Goal: Find specific page/section: Locate a particular part of the current website

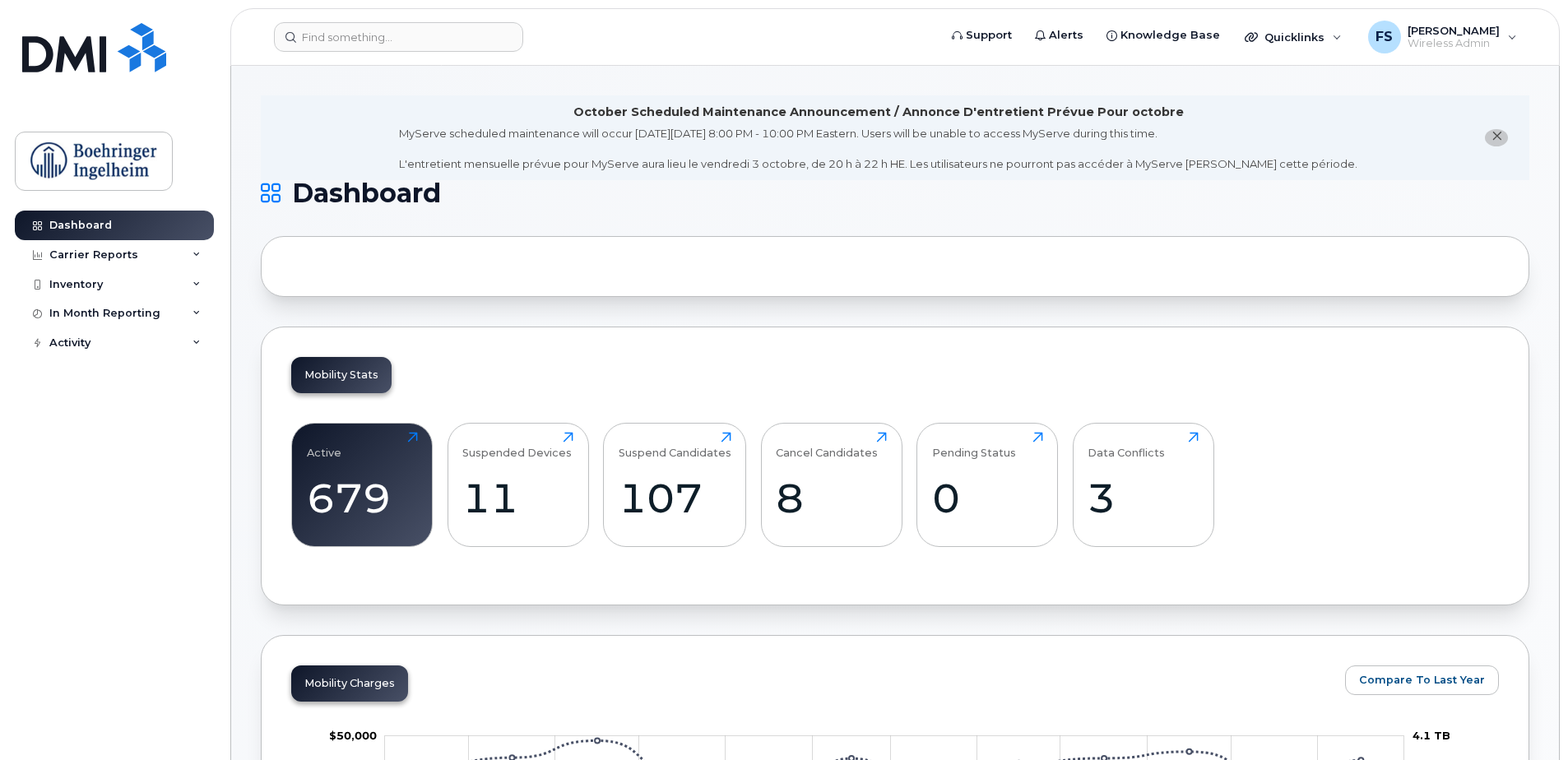
click at [1464, 191] on h1 "Dashboard" at bounding box center [891, 194] width 1261 height 27
click at [313, 34] on input at bounding box center [398, 36] width 249 height 29
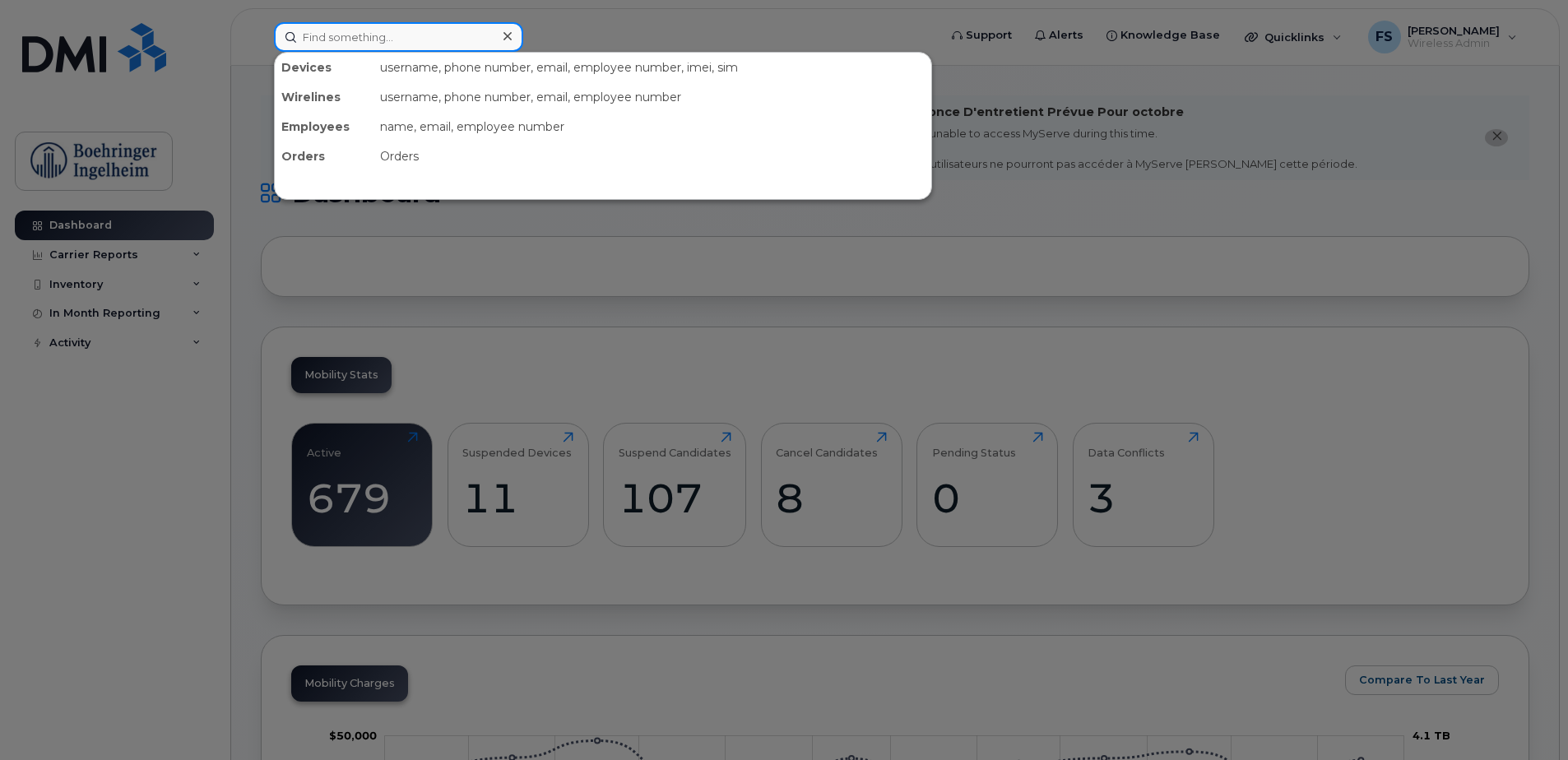
paste input "13653785734"
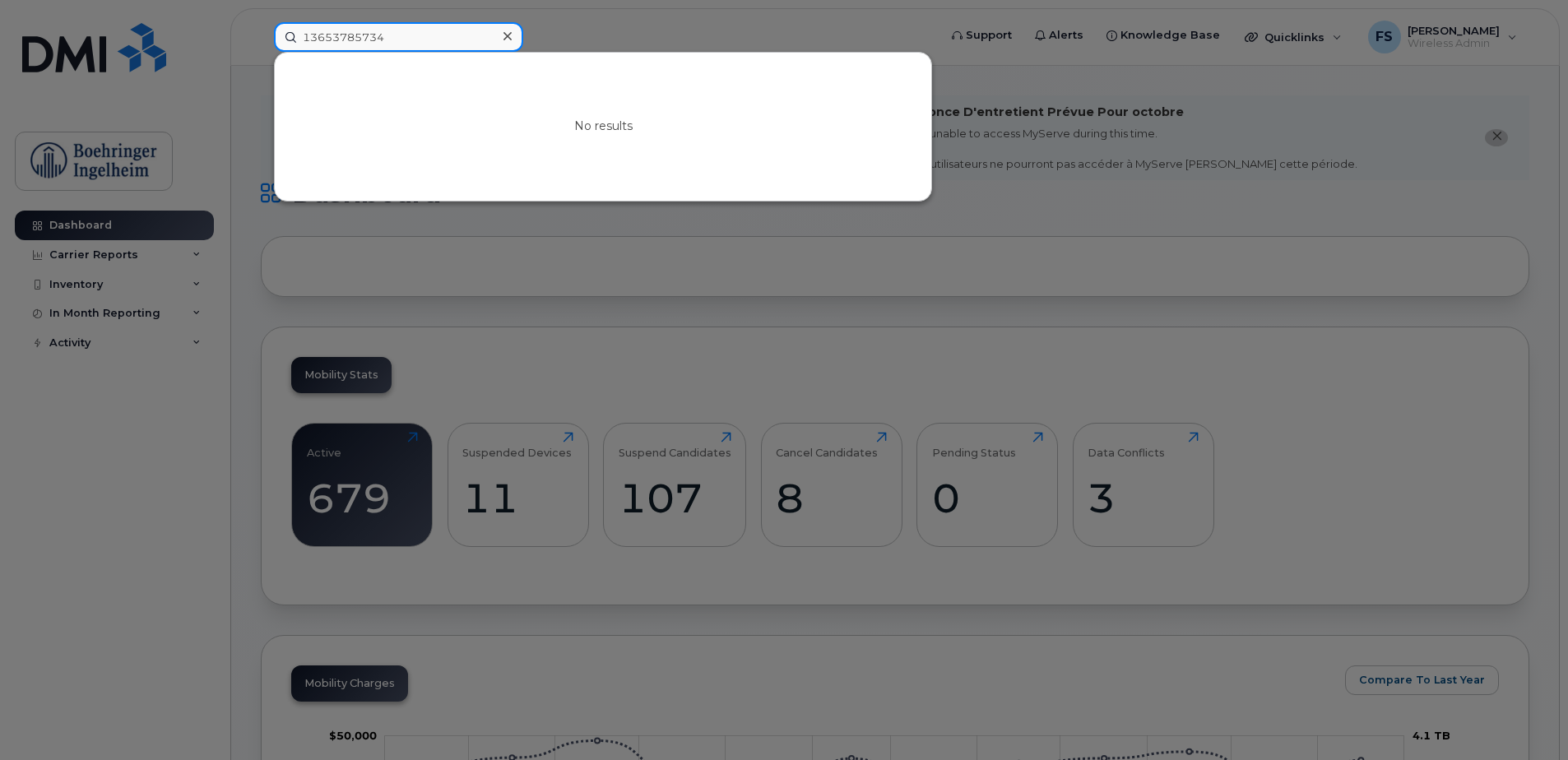
drag, startPoint x: 308, startPoint y: 34, endPoint x: 288, endPoint y: 38, distance: 20.4
click at [290, 38] on input "13653785734" at bounding box center [398, 36] width 249 height 29
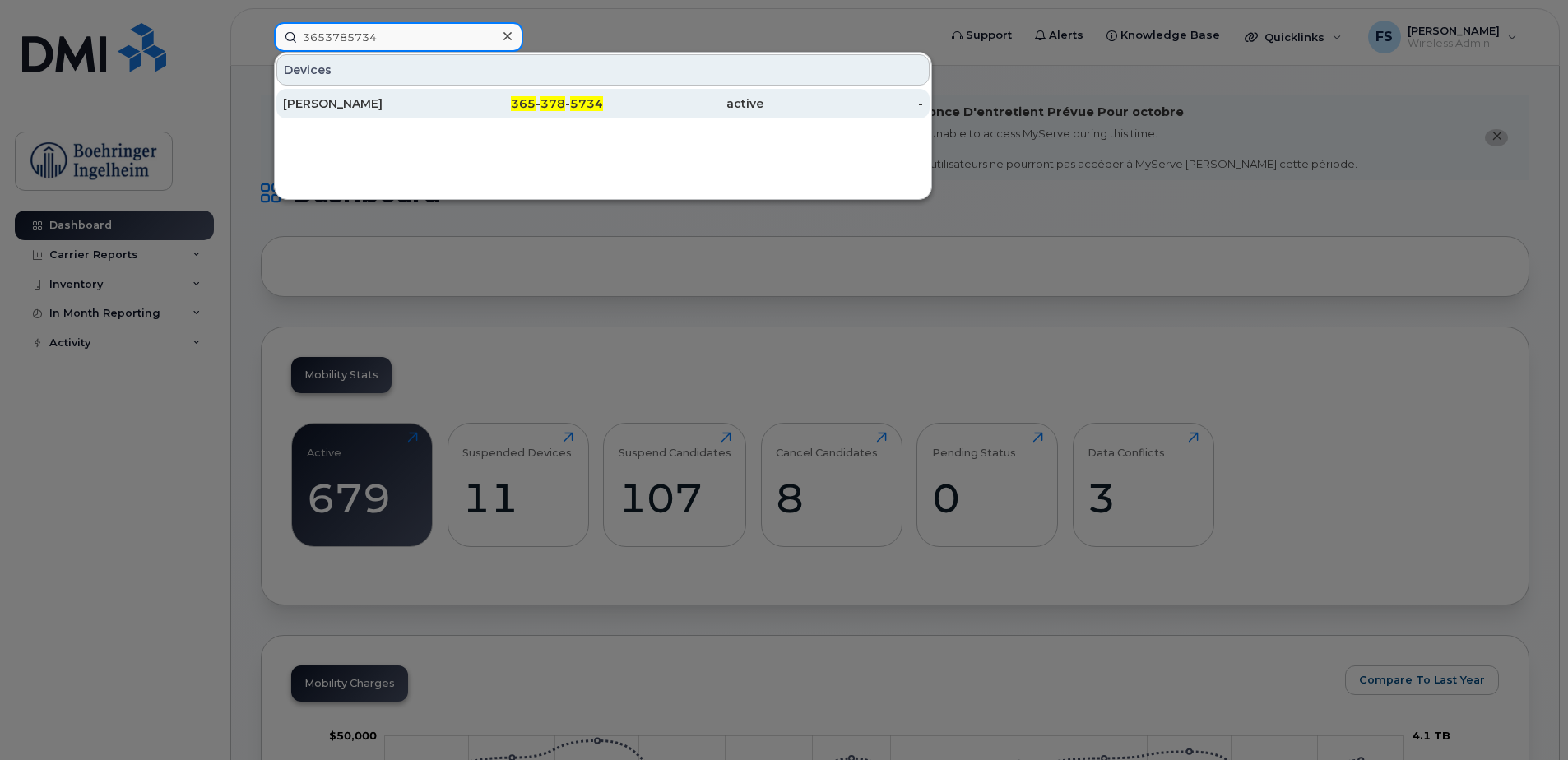
type input "3653785734"
click at [316, 102] on div "[PERSON_NAME]" at bounding box center [362, 103] width 160 height 16
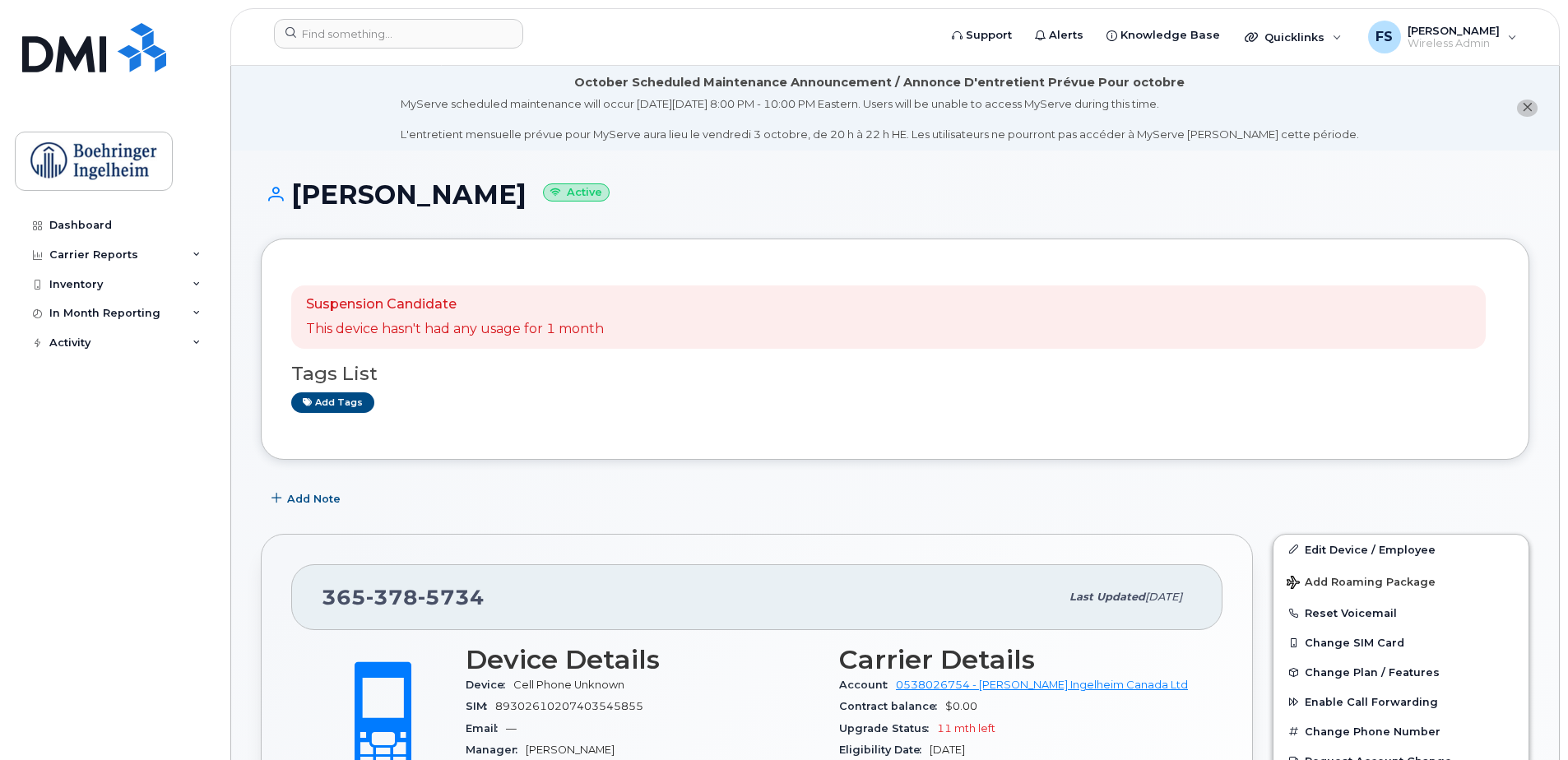
click at [1271, 208] on h1 "Jenah Alibhai Active" at bounding box center [895, 195] width 1268 height 28
click at [1509, 41] on div "FS Frank Skender Wireless Admin" at bounding box center [1442, 37] width 172 height 33
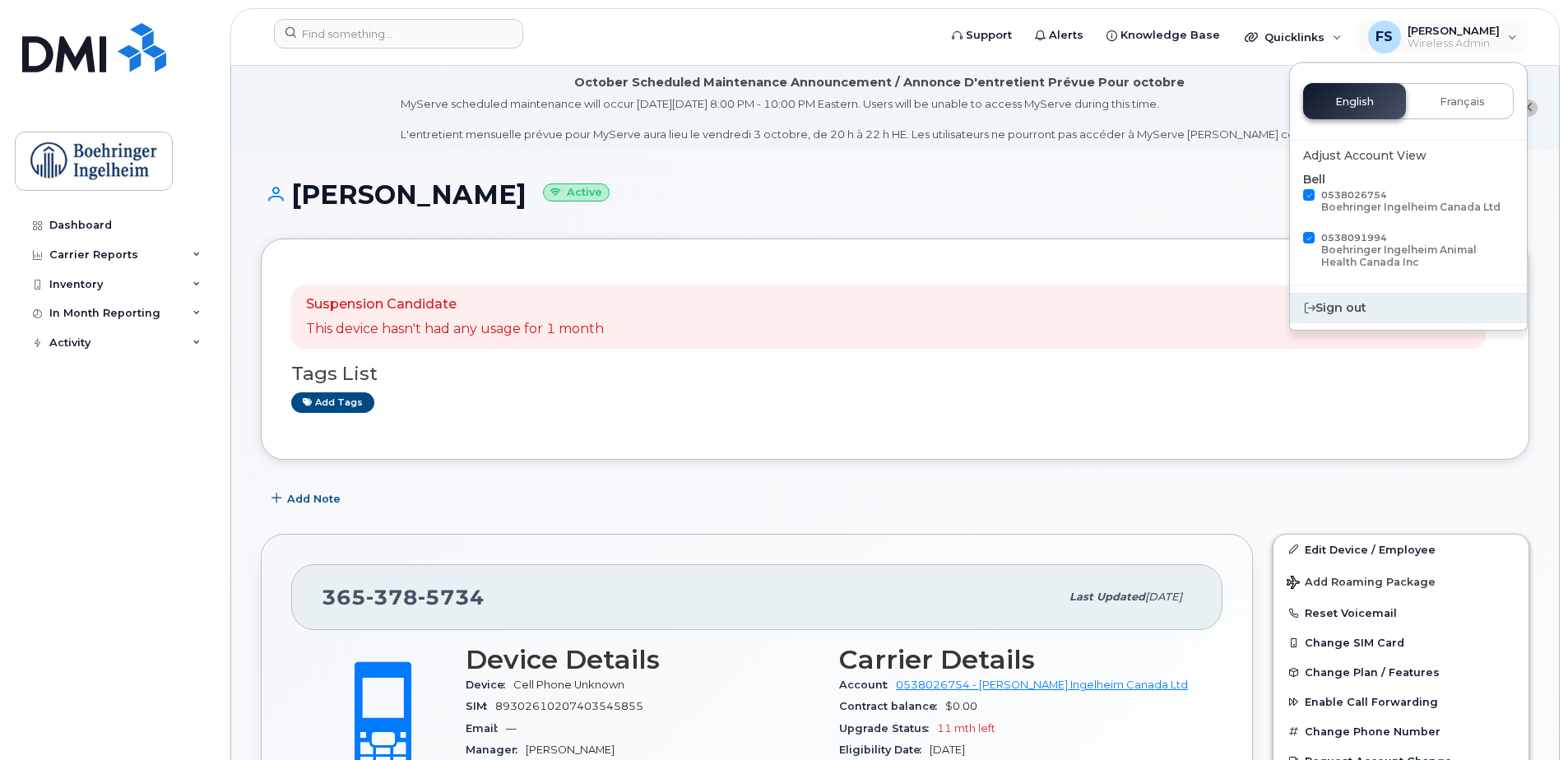
click at [1326, 307] on div "Sign out" at bounding box center [1409, 308] width 237 height 30
